Goal: Entertainment & Leisure: Consume media (video, audio)

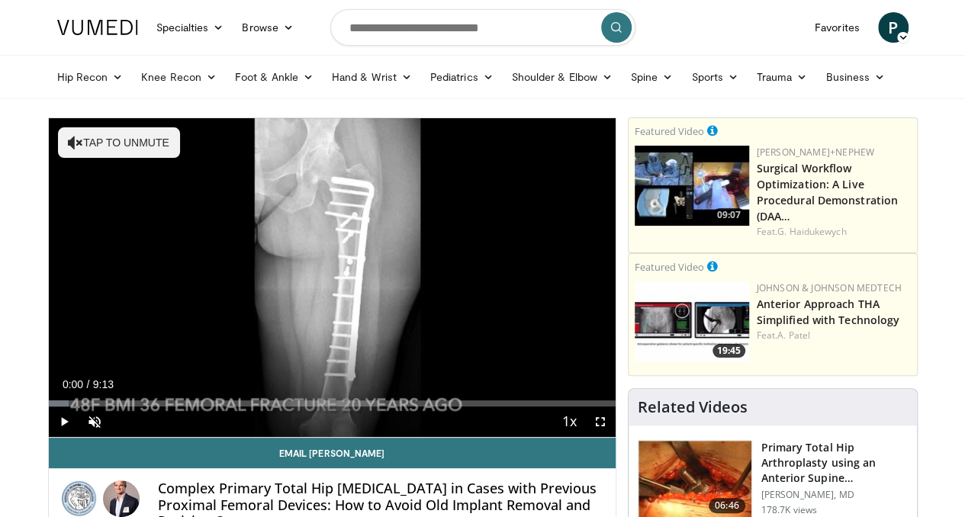
drag, startPoint x: 0, startPoint y: 0, endPoint x: 728, endPoint y: 309, distance: 791.1
click at [728, 309] on img at bounding box center [692, 321] width 114 height 80
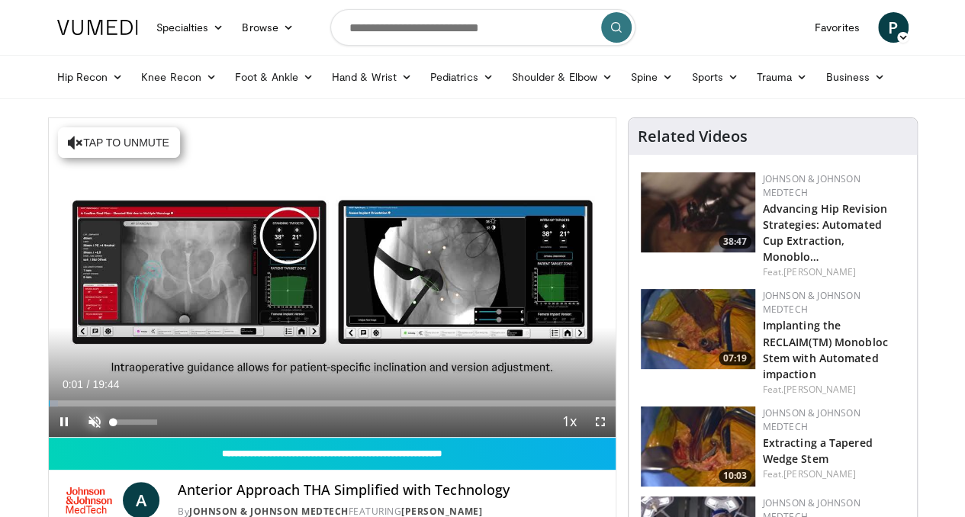
click at [79, 437] on span "Video Player" at bounding box center [94, 422] width 31 height 31
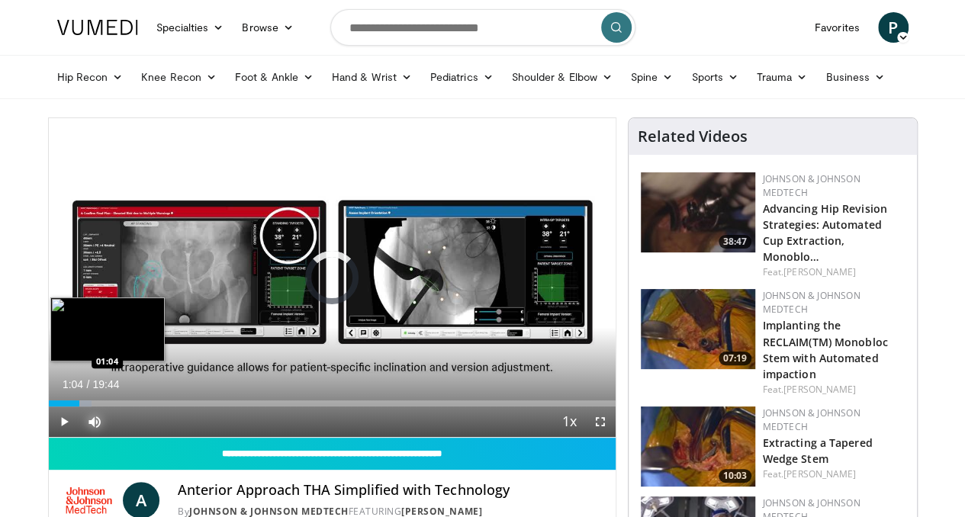
click at [49, 407] on div "Loaded : 7.61% 00:30 01:04" at bounding box center [332, 403] width 567 height 6
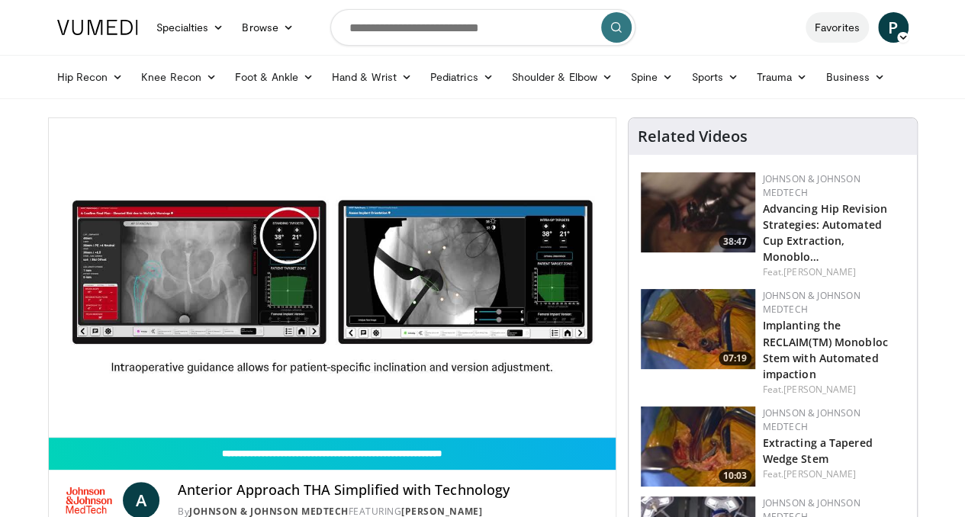
click at [868, 33] on link "Favorites" at bounding box center [836, 27] width 63 height 31
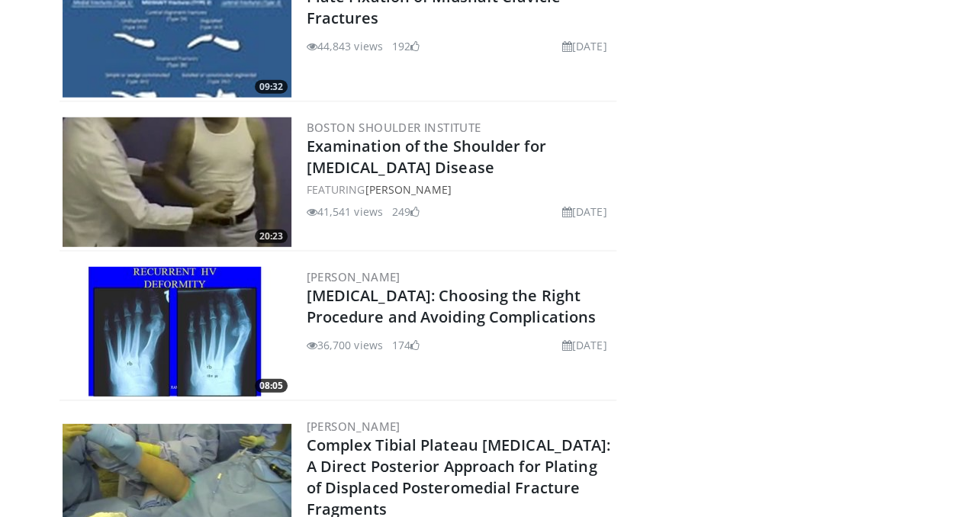
scroll to position [2060, 0]
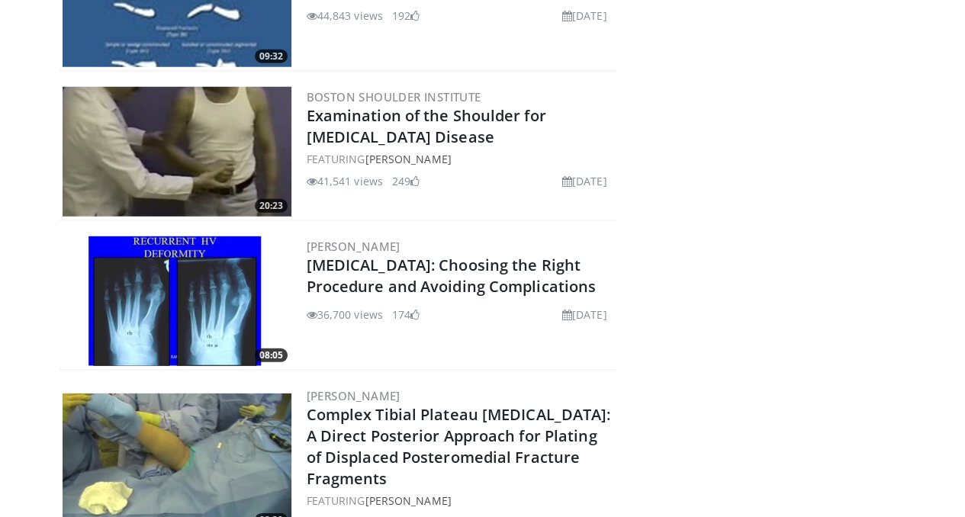
click at [136, 161] on img at bounding box center [177, 152] width 229 height 130
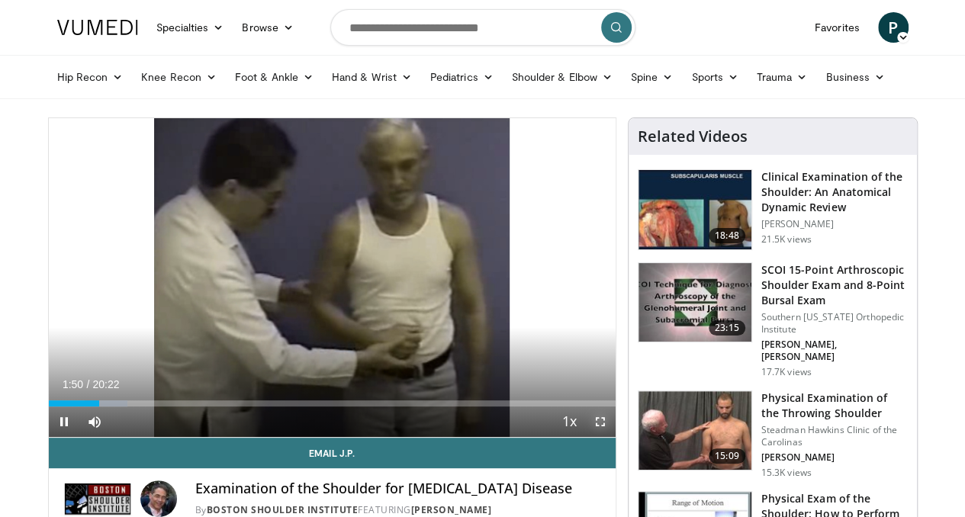
click at [615, 437] on span "Video Player" at bounding box center [600, 422] width 31 height 31
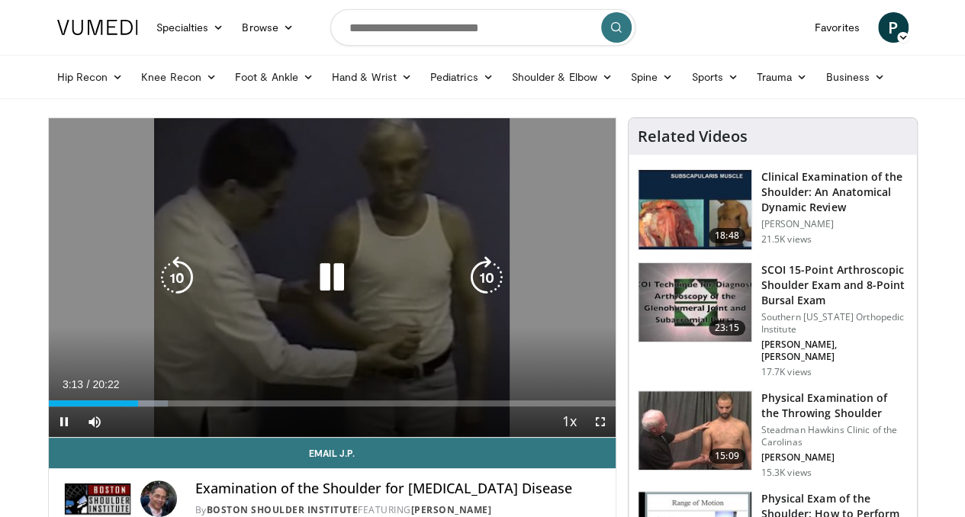
click at [336, 298] on icon "Video Player" at bounding box center [331, 277] width 43 height 43
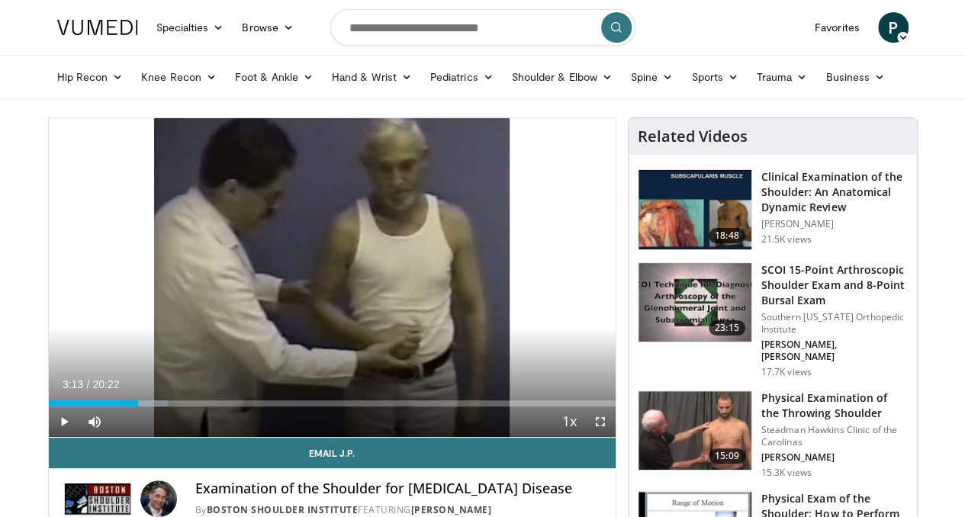
drag, startPoint x: 336, startPoint y: 298, endPoint x: 586, endPoint y: 416, distance: 276.4
click at [586, 416] on video-js "**********" at bounding box center [332, 278] width 567 height 320
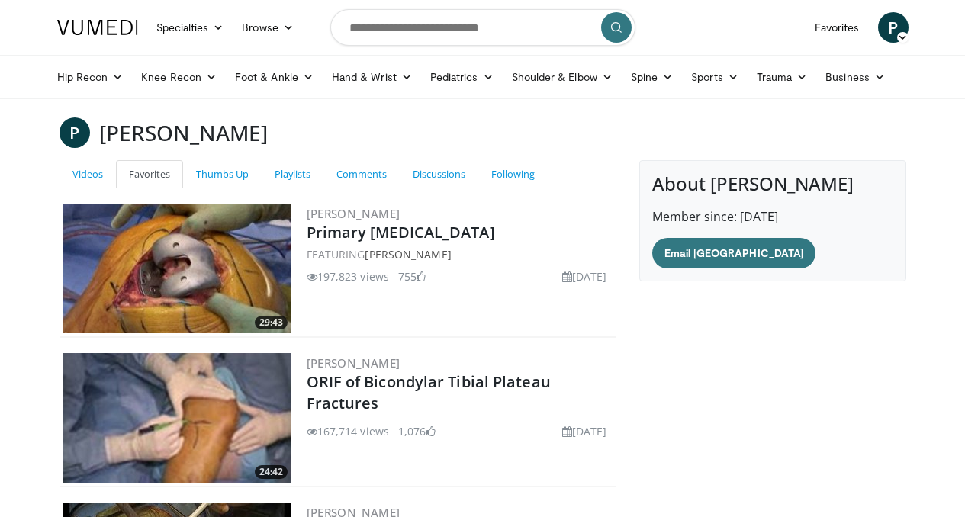
scroll to position [2060, 0]
